Goal: Task Accomplishment & Management: Manage account settings

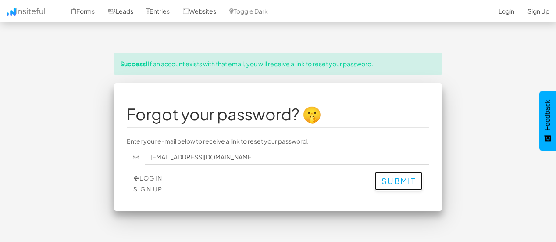
click at [384, 178] on button "Submit" at bounding box center [399, 180] width 48 height 19
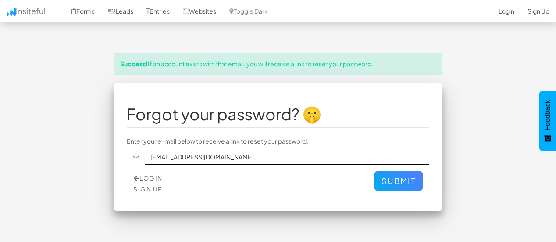
drag, startPoint x: 275, startPoint y: 151, endPoint x: 127, endPoint y: 150, distance: 147.9
click at [127, 150] on div "[EMAIL_ADDRESS][DOMAIN_NAME]" at bounding box center [278, 157] width 303 height 15
click at [156, 189] on link "Sign Up" at bounding box center [147, 189] width 29 height 8
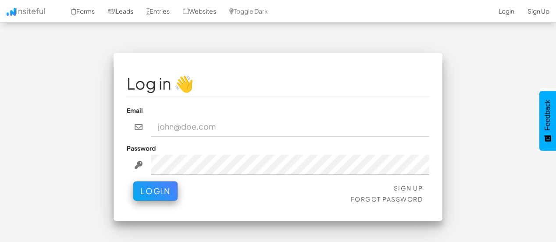
click at [183, 123] on input "email" at bounding box center [290, 127] width 279 height 20
type input "[EMAIL_ADDRESS][DOMAIN_NAME]"
click at [400, 185] on link "Sign Up" at bounding box center [408, 188] width 29 height 8
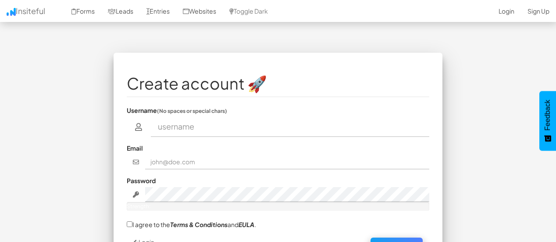
click at [203, 131] on input "text" at bounding box center [290, 127] width 279 height 20
type input "[EMAIL_ADDRESS][DOMAIN_NAME]"
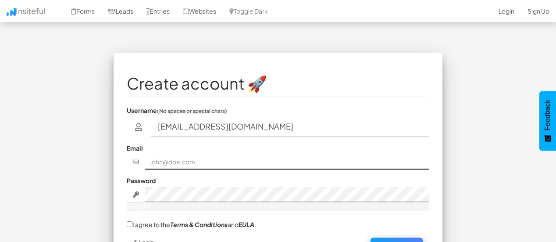
click at [180, 163] on input "text" at bounding box center [287, 161] width 285 height 15
type input "datamanager@sotodeals.com"
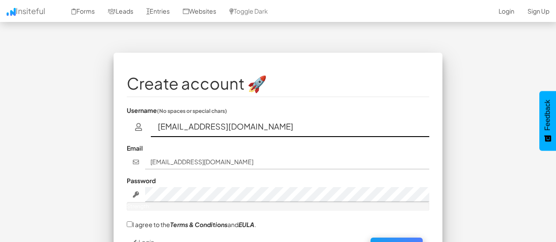
drag, startPoint x: 280, startPoint y: 125, endPoint x: 126, endPoint y: 126, distance: 154.0
click at [126, 126] on div "Create account 🚀 Username (No spaces or special chars) datamanager@sotodeals.co…" at bounding box center [278, 161] width 329 height 217
type input "J"
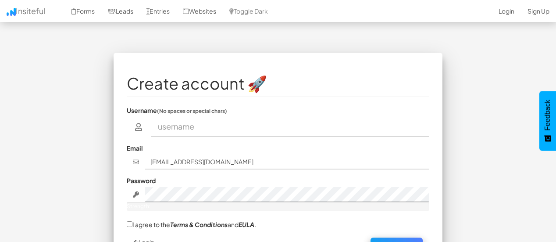
click at [78, 66] on div "Create account 🚀 Username (No spaces or special chars) Email datamanager@sotode…" at bounding box center [278, 166] width 513 height 226
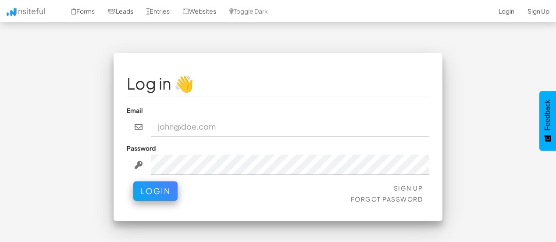
click at [221, 129] on input "email" at bounding box center [290, 127] width 279 height 20
type input "[EMAIL_ADDRESS][DOMAIN_NAME]"
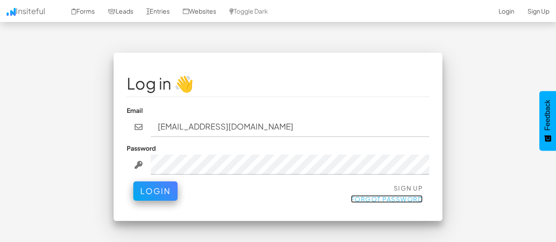
click at [392, 199] on link "Forgot Password" at bounding box center [387, 199] width 72 height 8
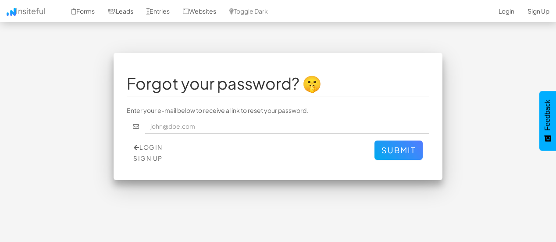
click at [214, 130] on input "text" at bounding box center [287, 126] width 285 height 15
click at [204, 132] on input "text" at bounding box center [287, 126] width 285 height 15
type input "datamanager@sotodeals.com"
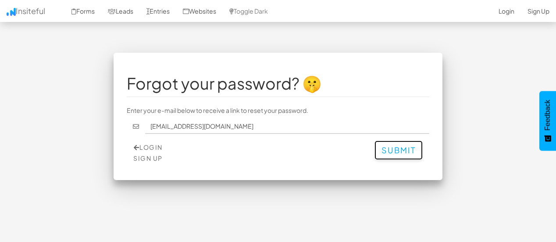
click at [392, 147] on button "Submit" at bounding box center [399, 149] width 48 height 19
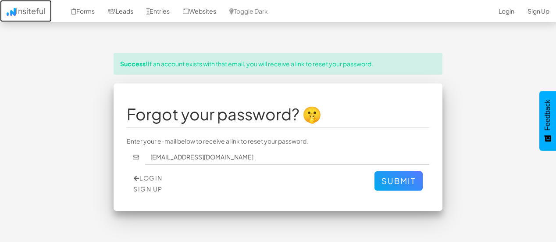
click at [44, 13] on link "Insiteful" at bounding box center [26, 11] width 52 height 22
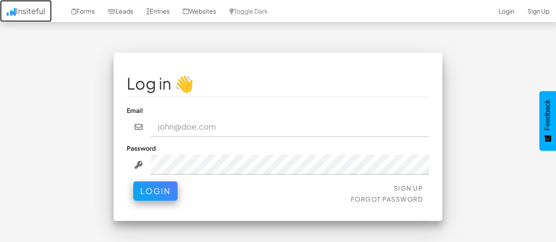
click at [29, 18] on link "Insiteful" at bounding box center [26, 11] width 52 height 22
